Goal: Information Seeking & Learning: Learn about a topic

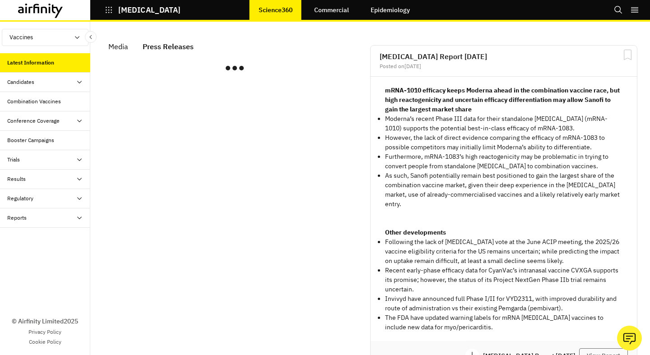
scroll to position [666, 271]
